Goal: Obtain resource: Obtain resource

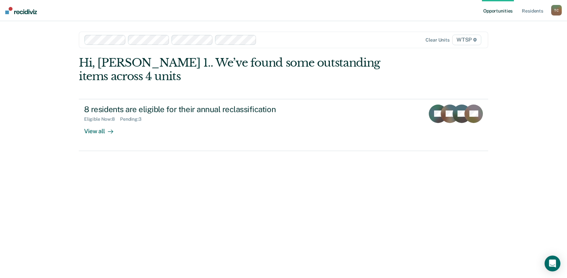
click at [466, 41] on span "WTSP" at bounding box center [466, 40] width 29 height 11
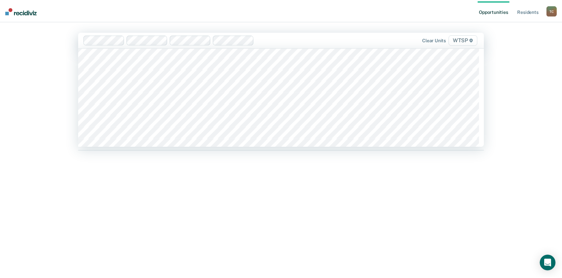
scroll to position [5642, 0]
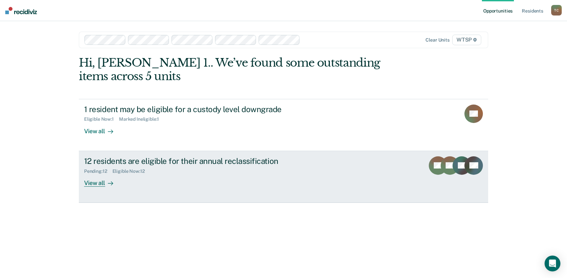
click at [176, 167] on div "Pending : 12 Eligible Now : 12" at bounding box center [200, 170] width 232 height 8
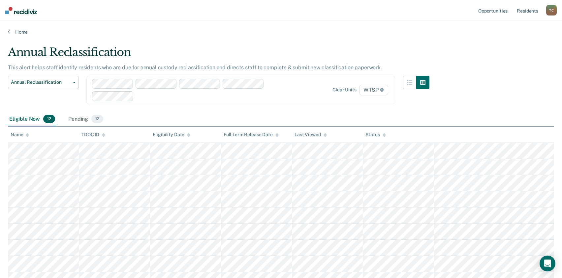
click at [3, 133] on main "Annual Reclassification This alert helps staff identify residents who are due f…" at bounding box center [281, 208] width 562 height 347
click at [83, 118] on div "Pending 12" at bounding box center [86, 119] width 38 height 15
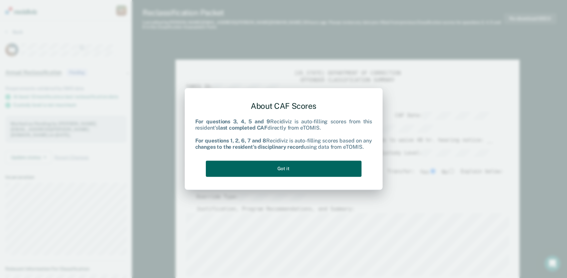
click at [277, 172] on button "Got it" at bounding box center [284, 169] width 156 height 16
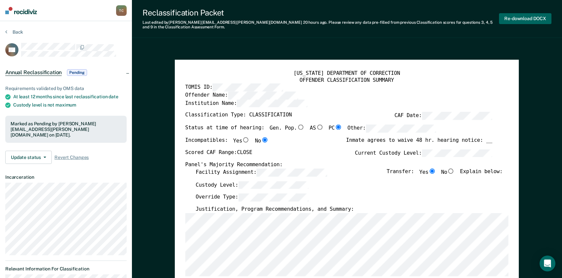
click at [526, 16] on button "Re-download DOCX" at bounding box center [525, 18] width 52 height 11
click at [18, 32] on button "Back" at bounding box center [14, 32] width 18 height 6
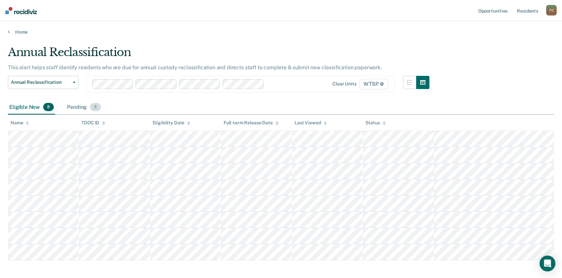
click at [76, 108] on div "Pending 3" at bounding box center [84, 107] width 36 height 15
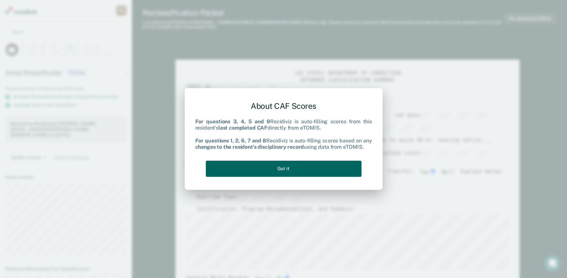
click at [276, 170] on button "Got it" at bounding box center [284, 169] width 156 height 16
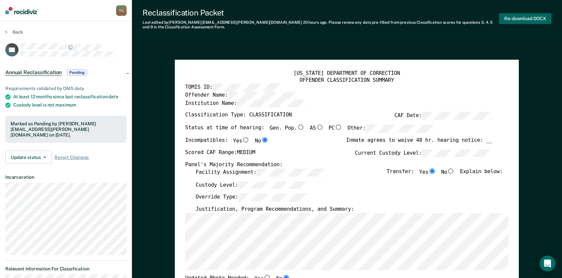
click at [523, 17] on button "Re-download DOCX" at bounding box center [525, 18] width 52 height 11
type textarea "x"
click at [19, 32] on button "Back" at bounding box center [14, 32] width 18 height 6
